Goal: Navigation & Orientation: Find specific page/section

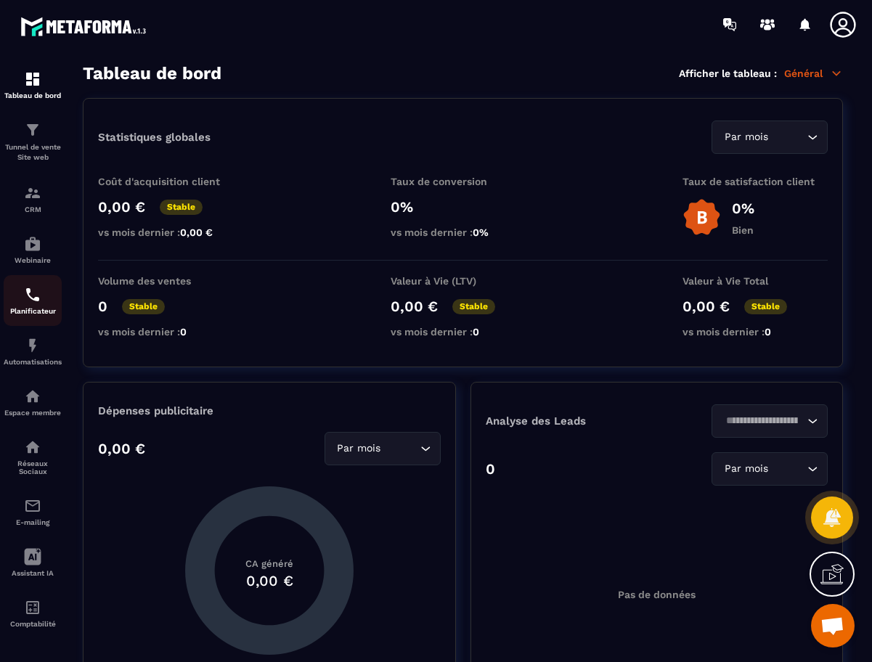
click at [28, 299] on img at bounding box center [32, 294] width 17 height 17
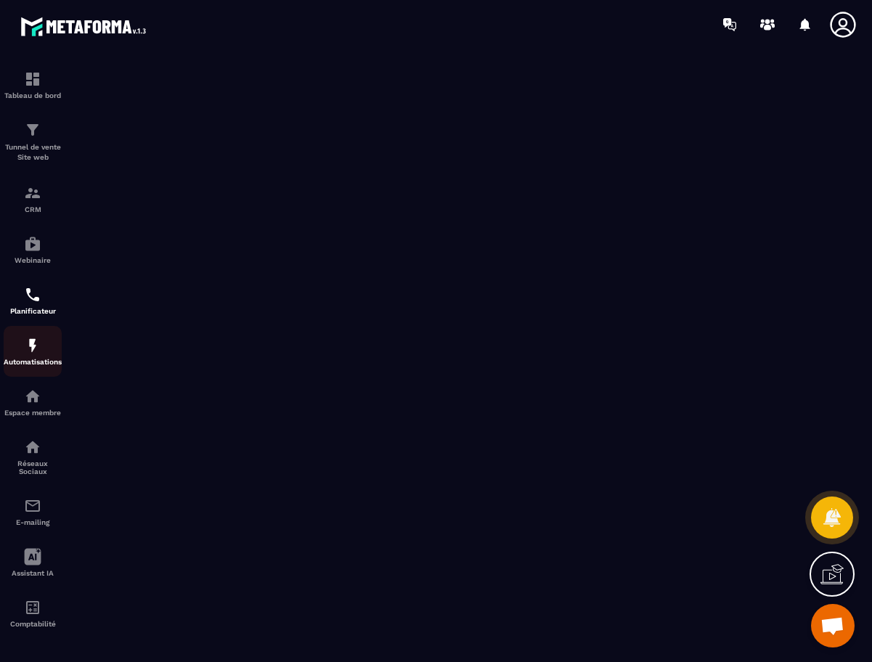
click at [38, 354] on img at bounding box center [32, 345] width 17 height 17
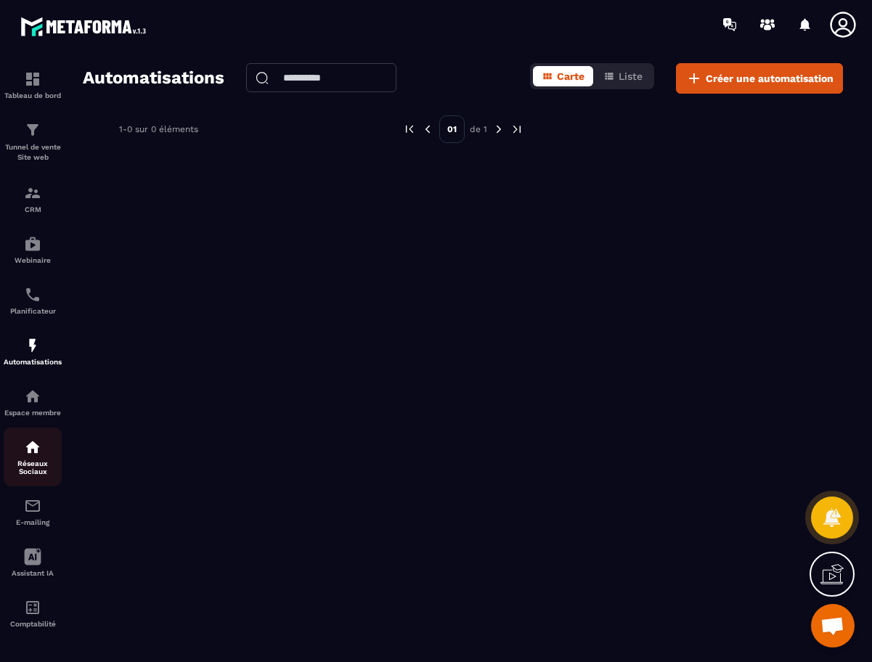
click at [18, 469] on p "Réseaux Sociaux" at bounding box center [33, 467] width 58 height 16
